Goal: Information Seeking & Learning: Learn about a topic

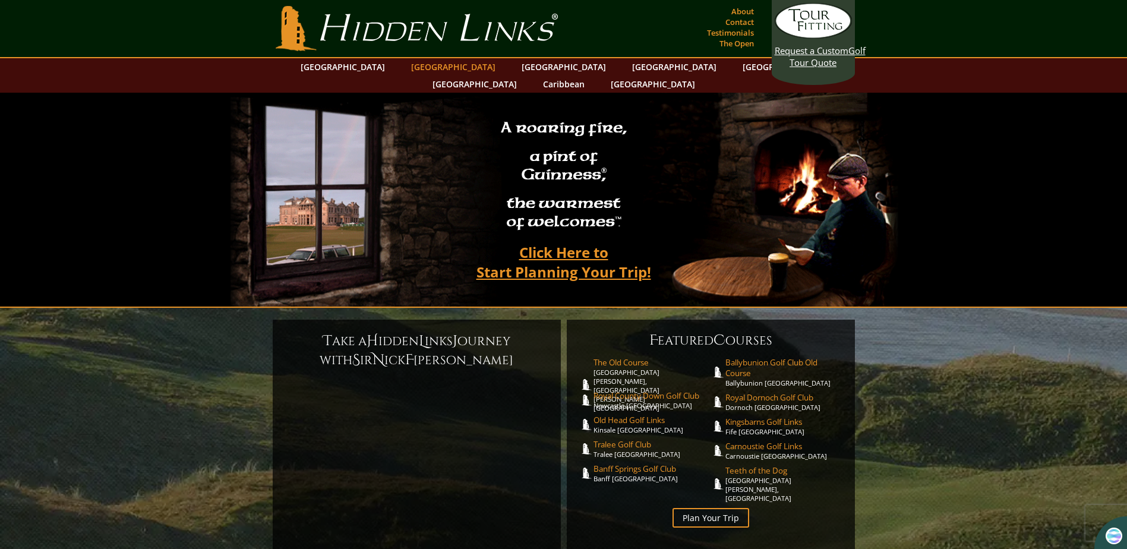
click at [433, 67] on link "[GEOGRAPHIC_DATA]" at bounding box center [453, 66] width 96 height 17
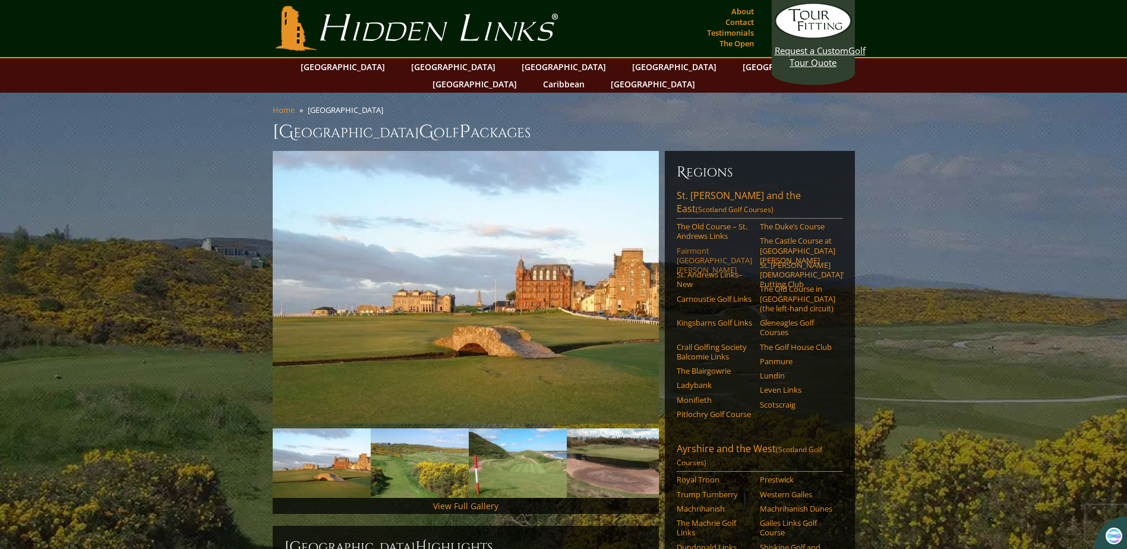
click at [692, 246] on link "Fairmont [GEOGRAPHIC_DATA][PERSON_NAME]" at bounding box center [714, 260] width 75 height 29
